Goal: Task Accomplishment & Management: Manage account settings

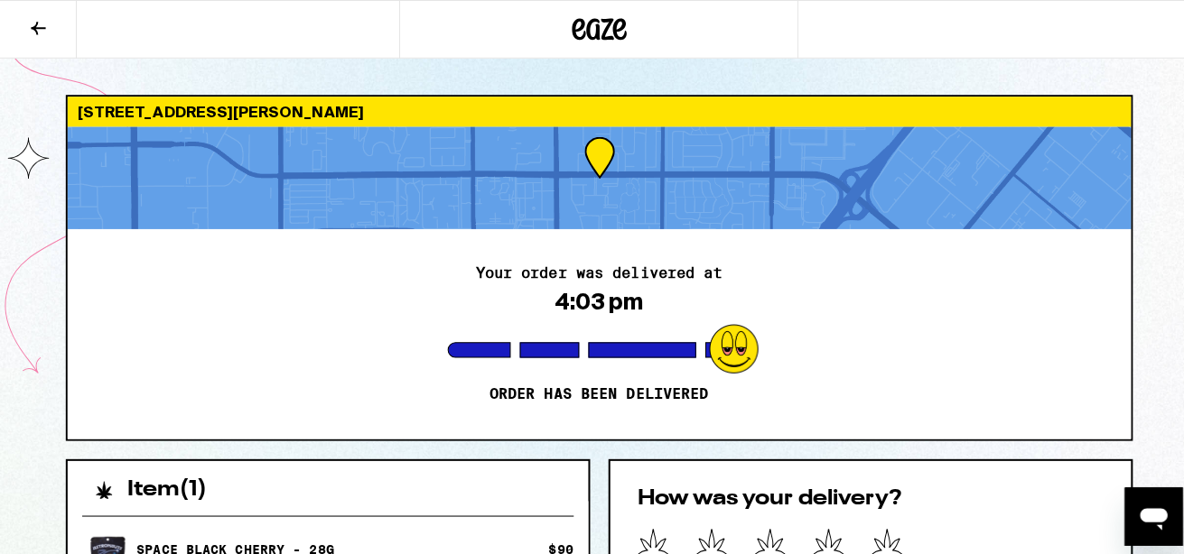
scroll to position [1788, 0]
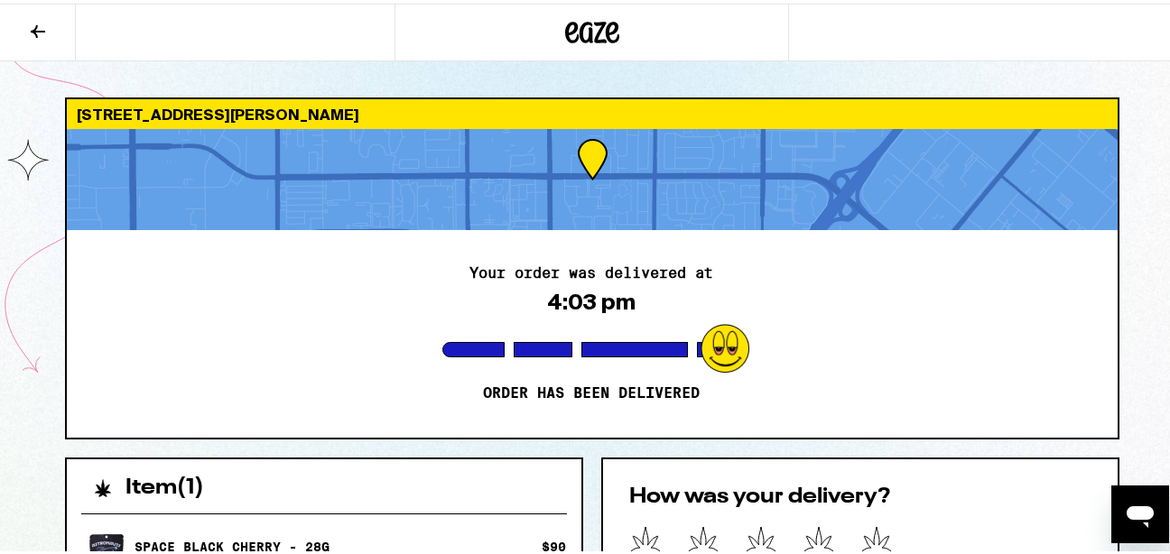
click at [41, 30] on icon at bounding box center [38, 28] width 22 height 22
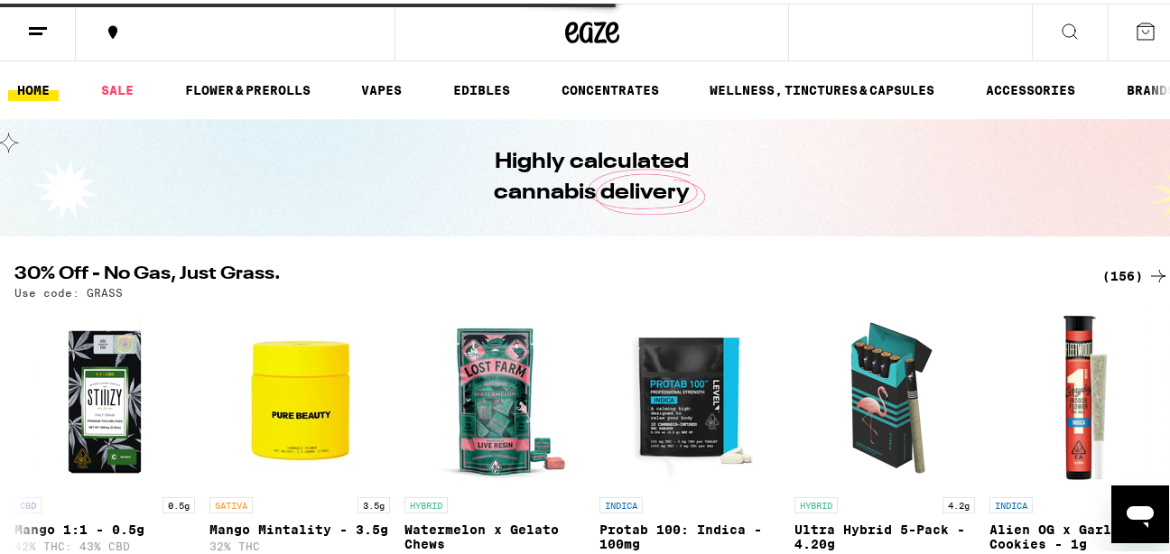
click at [41, 30] on line at bounding box center [36, 30] width 14 height 0
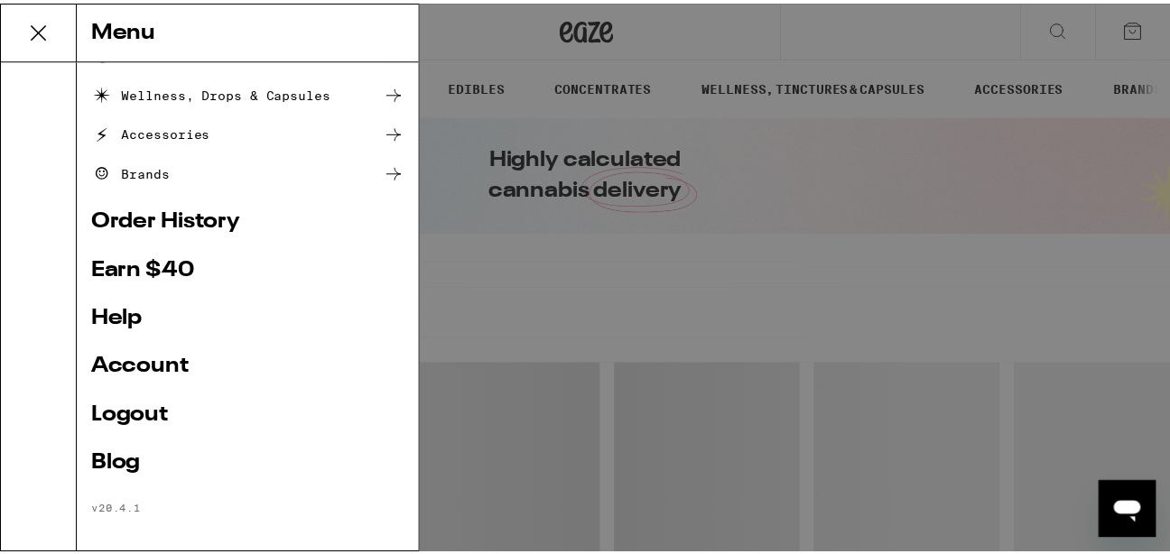
scroll to position [275, 0]
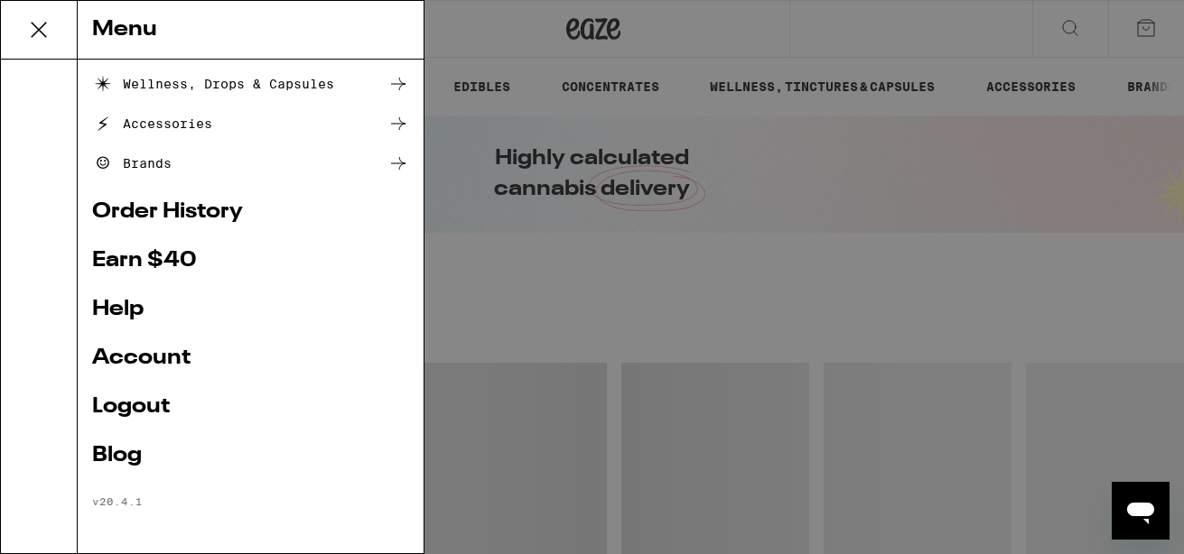
click at [116, 406] on link "Logout" at bounding box center [250, 407] width 317 height 22
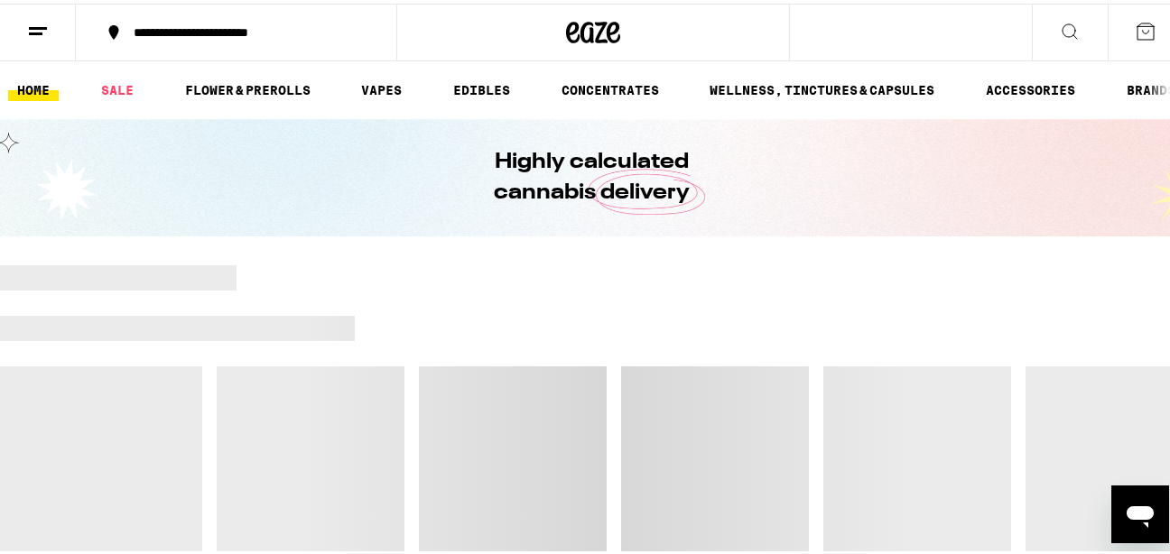
scroll to position [154, 0]
